Goal: Task Accomplishment & Management: Manage account settings

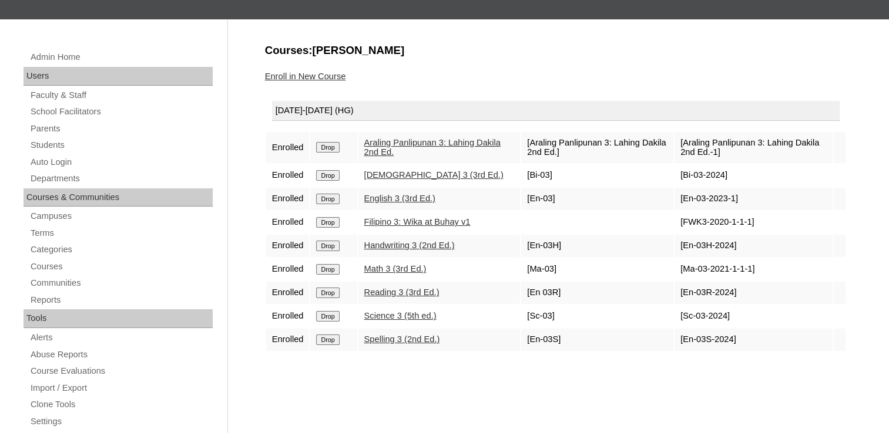
scroll to position [117, 0]
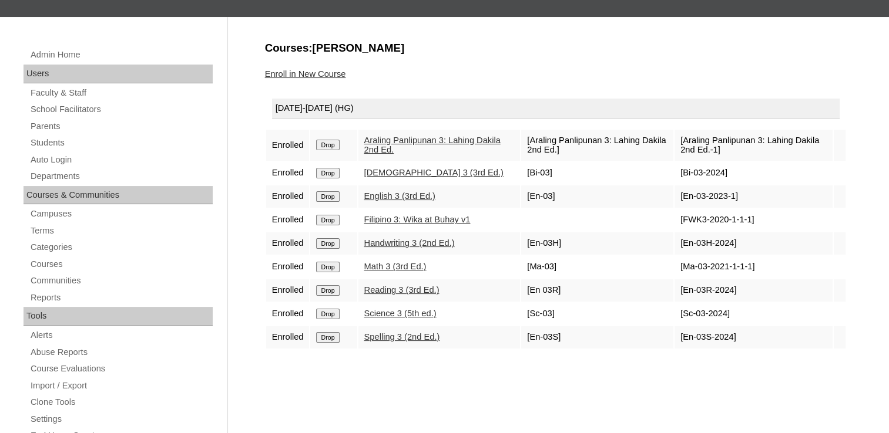
click at [687, 353] on div "Courses:[PERSON_NAME] Enroll in New Course [DATE]-[DATE] (HG) Enrolled Drop Ara…" at bounding box center [552, 434] width 587 height 786
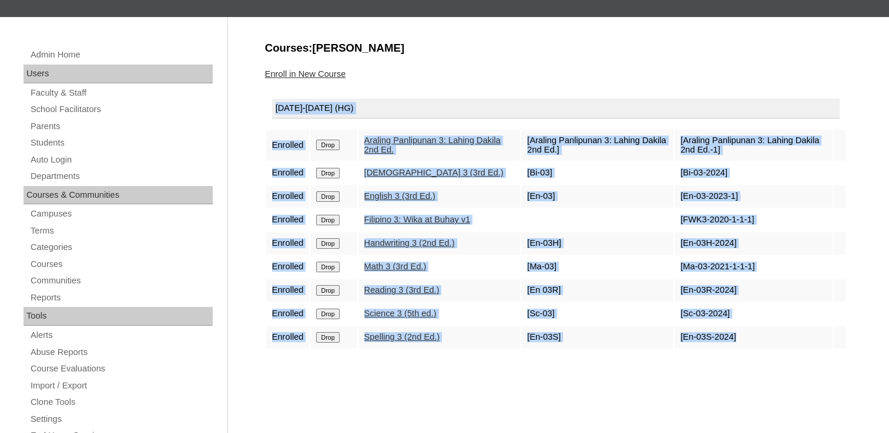
click at [687, 353] on div "Courses:[PERSON_NAME] Enroll in New Course [DATE]-[DATE] (HG) Enrolled Drop Ara…" at bounding box center [552, 434] width 587 height 786
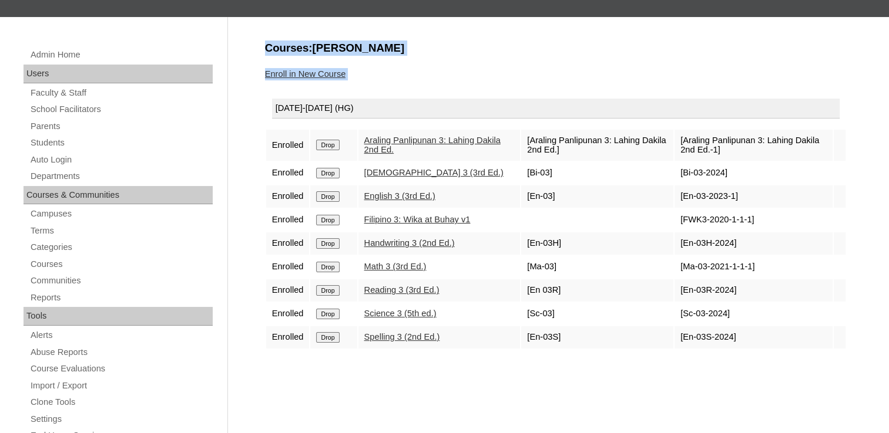
drag, startPoint x: 258, startPoint y: 36, endPoint x: 845, endPoint y: 361, distance: 670.3
click at [845, 361] on div "Admin Home Users Faculty & Staff School Facilitators Parents Students Auto Logi…" at bounding box center [444, 422] width 889 height 810
click at [845, 361] on div "Courses:[PERSON_NAME] Enroll in New Course [DATE]-[DATE] (HG) Enrolled Drop Ara…" at bounding box center [552, 434] width 587 height 786
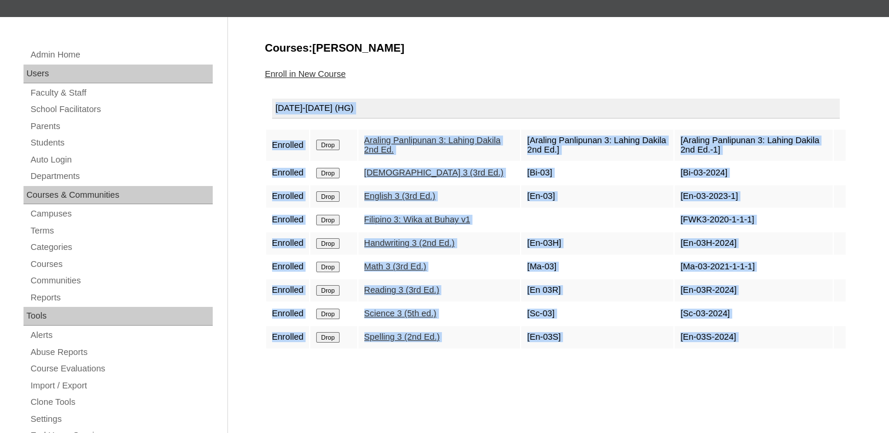
drag, startPoint x: 845, startPoint y: 361, endPoint x: 823, endPoint y: 367, distance: 23.2
click at [823, 367] on div "Courses:[PERSON_NAME] Enroll in New Course [DATE]-[DATE] (HG) Enrolled Drop Ara…" at bounding box center [552, 434] width 587 height 786
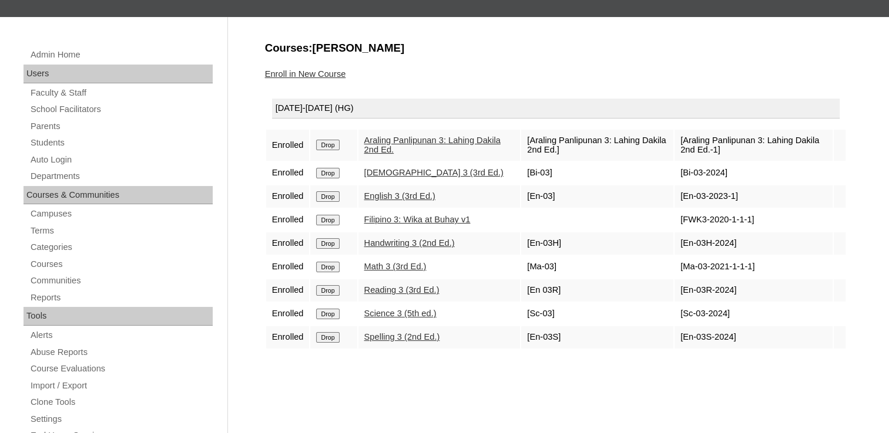
click at [685, 66] on div "Courses:[PERSON_NAME] Enroll in New Course [DATE]-[DATE] (HG) Enrolled Drop Ara…" at bounding box center [552, 434] width 587 height 786
